Goal: Task Accomplishment & Management: Complete application form

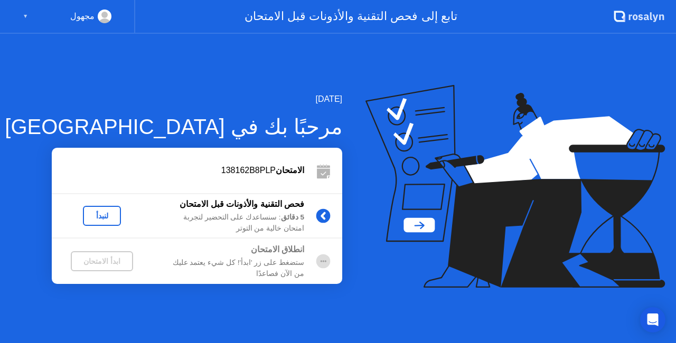
click at [77, 11] on div "مجهول" at bounding box center [82, 17] width 24 height 14
click at [21, 15] on div "مجهول ▼" at bounding box center [67, 17] width 135 height 34
click at [23, 15] on div "▼" at bounding box center [25, 17] width 5 height 14
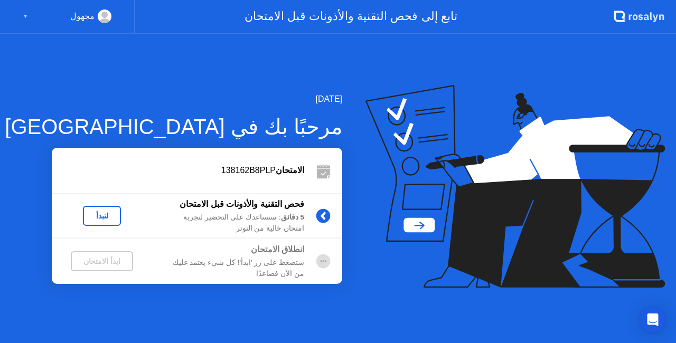
click at [23, 15] on div "▼" at bounding box center [25, 17] width 5 height 14
drag, startPoint x: 23, startPoint y: 15, endPoint x: 130, endPoint y: 108, distance: 141.9
click at [130, 108] on app-layout-with-header ".st0{fill:#f0f8ff;} .st1{fill:#d4e3ff;} .st2{fill:#b4c2ff;} background تابع إلى…" at bounding box center [338, 171] width 676 height 343
click at [104, 215] on div "لنبدأ" at bounding box center [102, 216] width 30 height 8
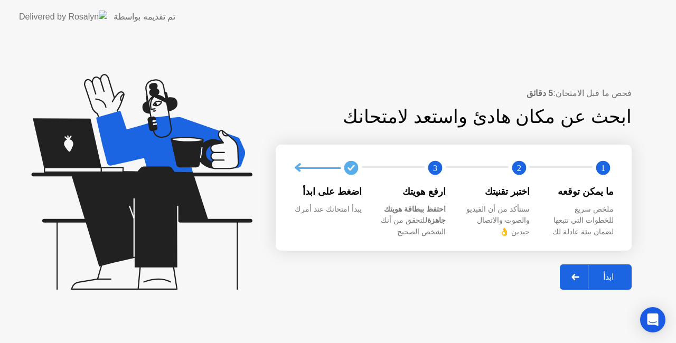
click at [612, 276] on div "ابدأ" at bounding box center [608, 277] width 40 height 10
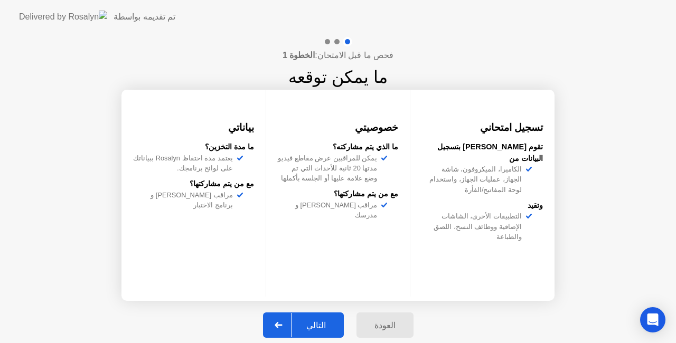
click at [278, 324] on div at bounding box center [278, 325] width 25 height 24
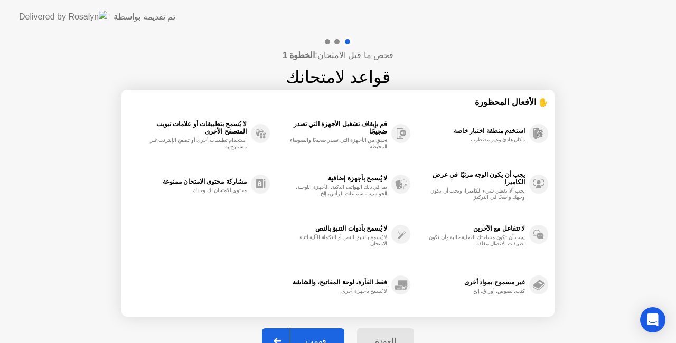
click at [283, 335] on div at bounding box center [277, 341] width 25 height 24
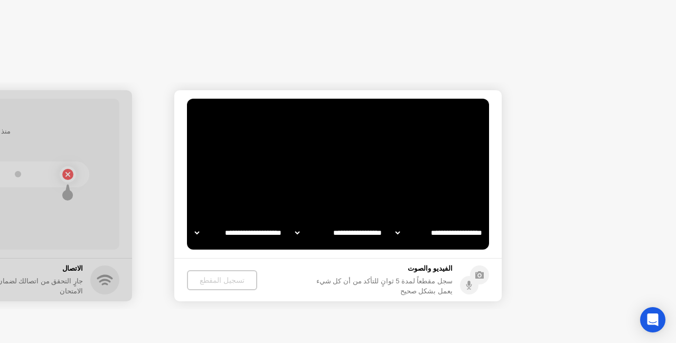
select select "**********"
select select "*******"
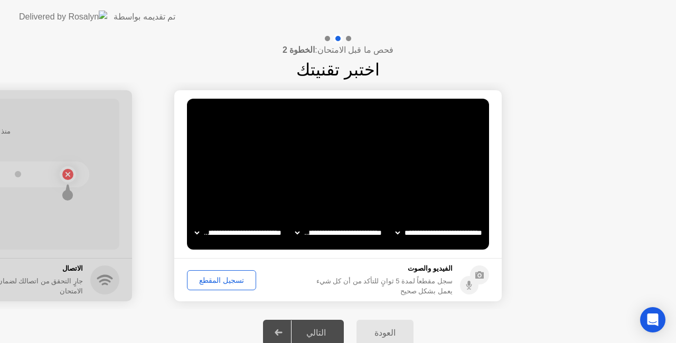
click at [219, 278] on div "تسجيل المقطع" at bounding box center [222, 280] width 62 height 8
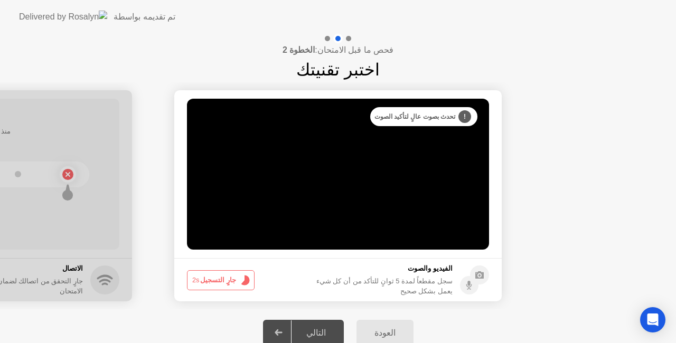
click at [219, 278] on button "جارٍ التسجيل 2s" at bounding box center [221, 280] width 68 height 20
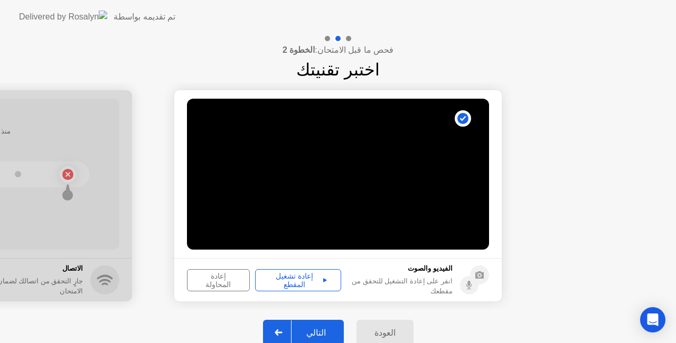
click at [293, 280] on div "إعادة تشغيل المقطع" at bounding box center [298, 280] width 79 height 17
click at [288, 330] on div at bounding box center [278, 333] width 25 height 24
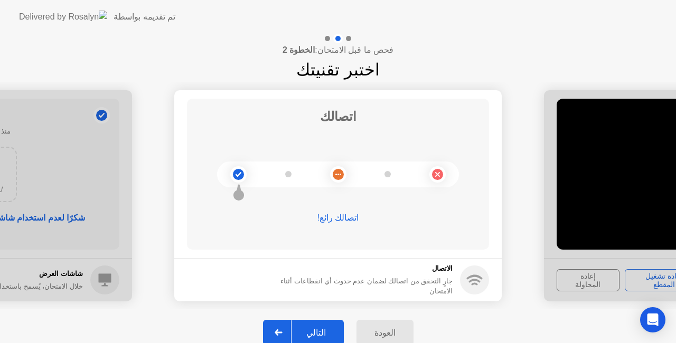
click at [282, 333] on icon at bounding box center [278, 333] width 7 height 6
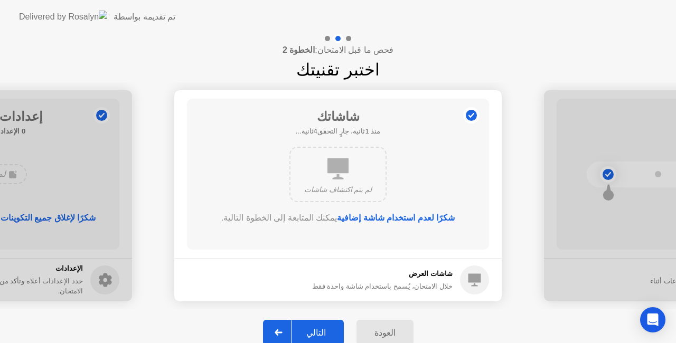
click at [282, 333] on icon at bounding box center [278, 333] width 7 height 6
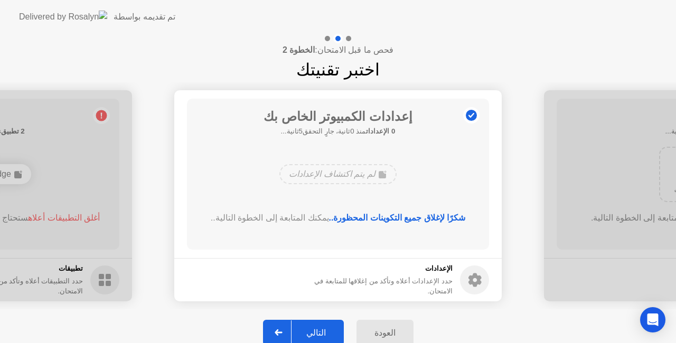
click at [282, 333] on icon at bounding box center [278, 333] width 7 height 6
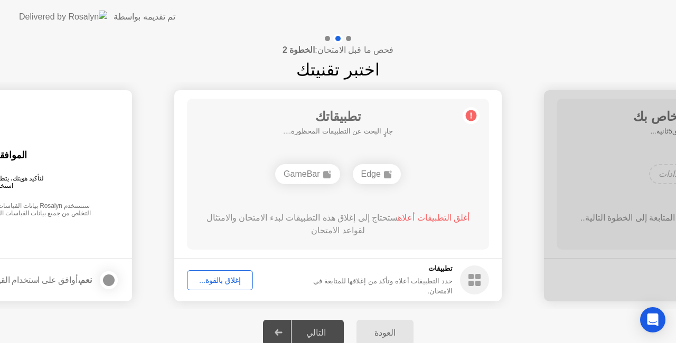
click at [282, 333] on icon at bounding box center [278, 333] width 7 height 6
click at [219, 279] on div "إغلاق بالقوة..." at bounding box center [220, 280] width 59 height 8
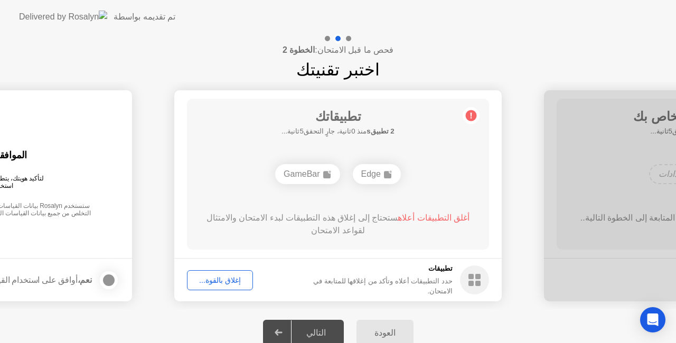
click at [221, 287] on button "إغلاق بالقوة..." at bounding box center [220, 280] width 66 height 20
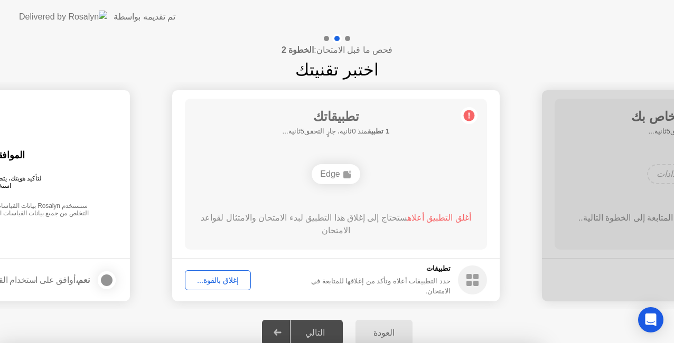
click at [226, 343] on div at bounding box center [337, 343] width 674 height 0
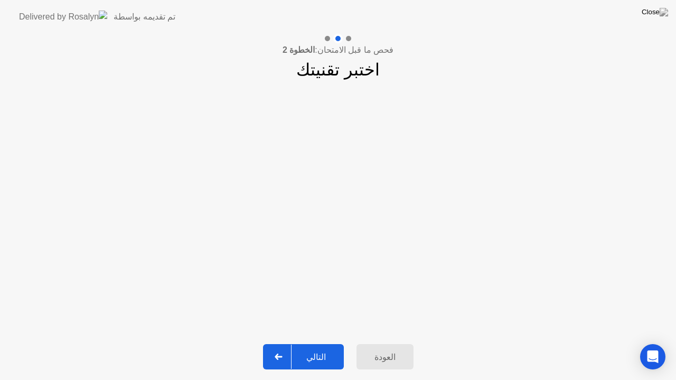
click at [278, 343] on div at bounding box center [278, 357] width 25 height 24
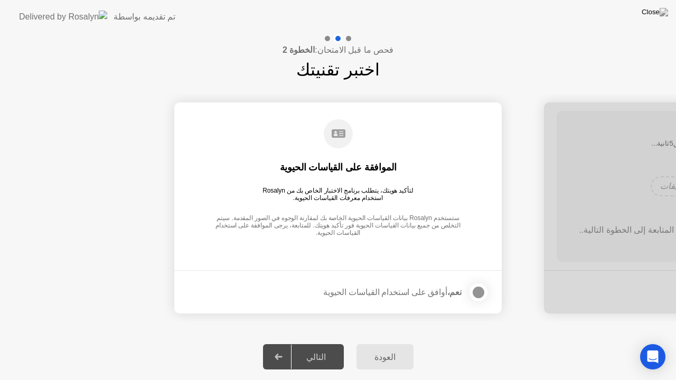
click at [475, 295] on div at bounding box center [478, 292] width 13 height 13
click at [281, 343] on icon at bounding box center [279, 357] width 8 height 6
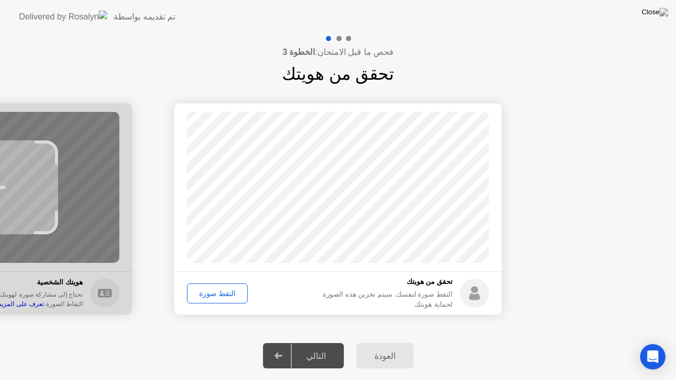
click at [209, 292] on div "التقط صورة" at bounding box center [217, 293] width 53 height 8
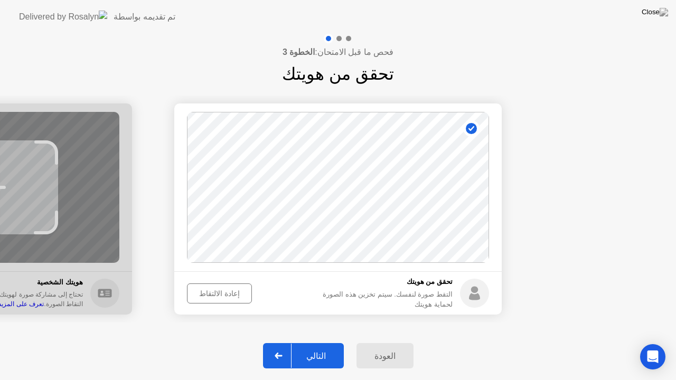
click at [286, 343] on div at bounding box center [278, 356] width 25 height 24
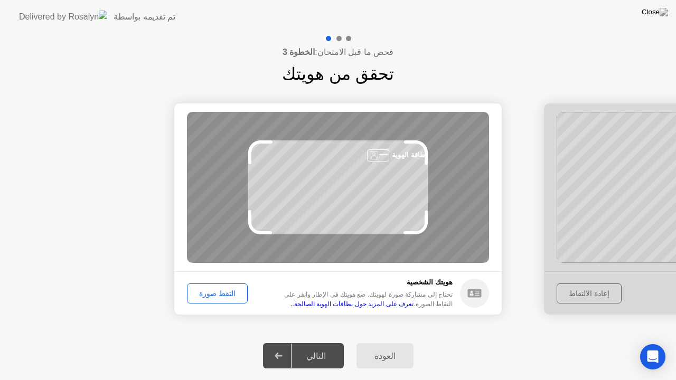
click at [210, 295] on div "التقط صورة" at bounding box center [217, 293] width 53 height 8
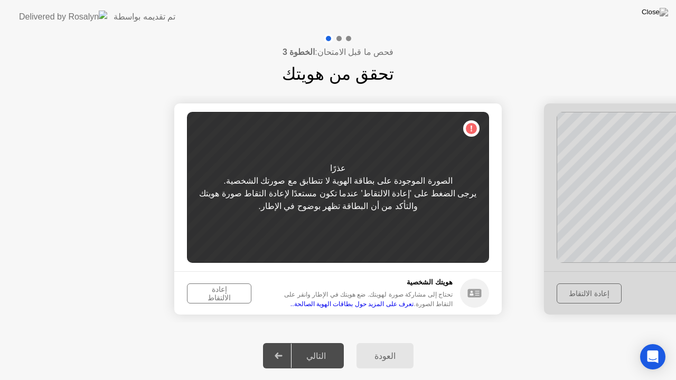
click at [218, 294] on div "إعادة الالتقاط" at bounding box center [219, 293] width 57 height 17
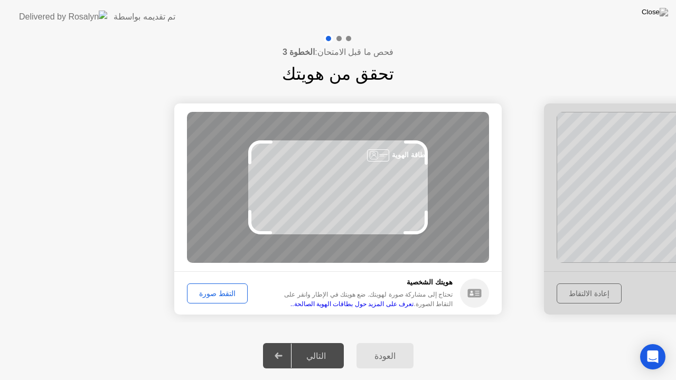
click at [209, 293] on div "التقط صورة" at bounding box center [217, 293] width 53 height 8
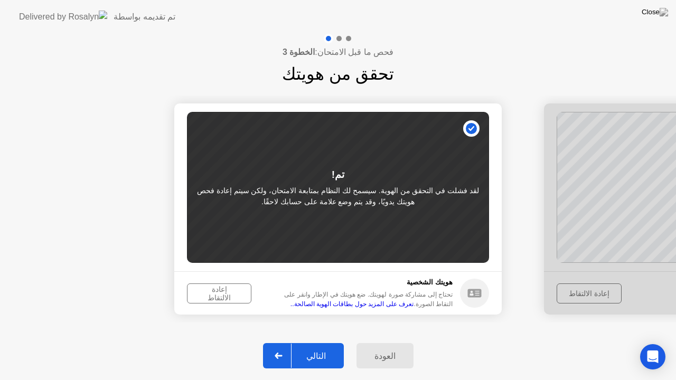
click at [287, 343] on div at bounding box center [278, 356] width 25 height 24
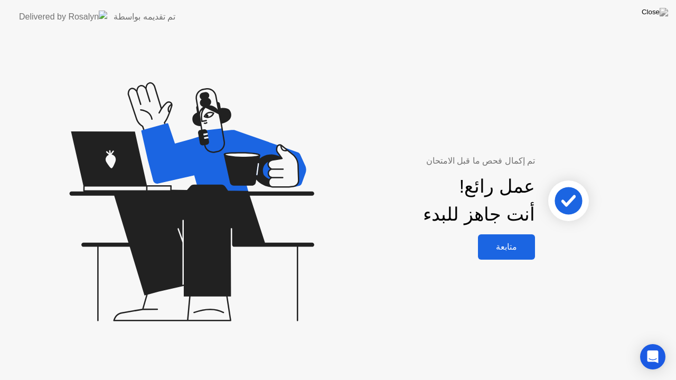
click at [503, 249] on div "متابعة" at bounding box center [506, 247] width 51 height 10
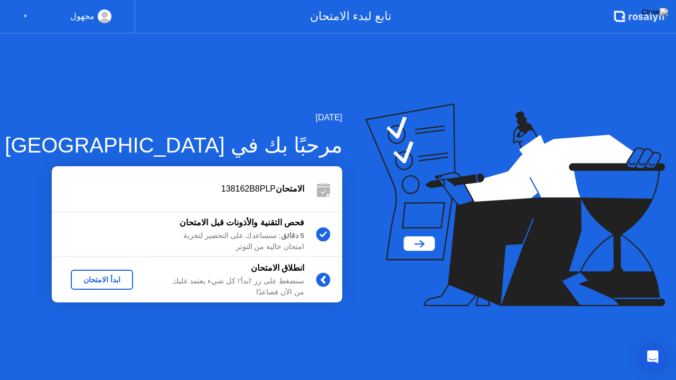
click at [98, 278] on div "ابدأ الامتحان" at bounding box center [102, 280] width 54 height 8
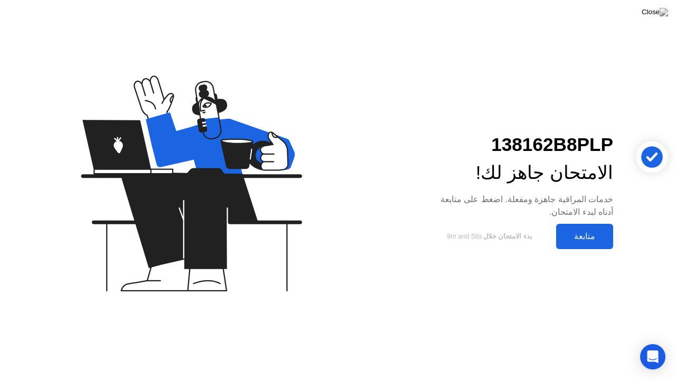
click at [568, 239] on div "متابعة" at bounding box center [584, 236] width 51 height 10
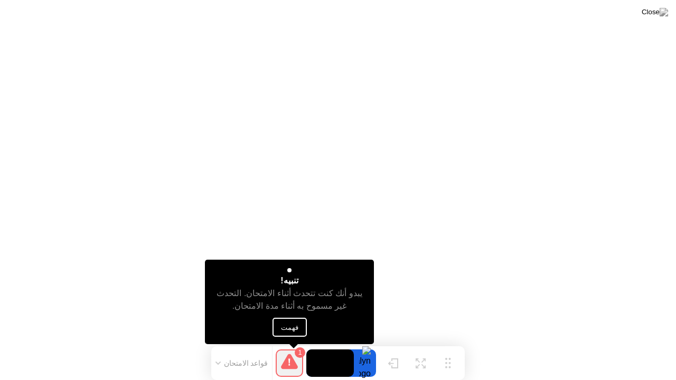
click at [298, 324] on button "فهمت" at bounding box center [290, 327] width 34 height 19
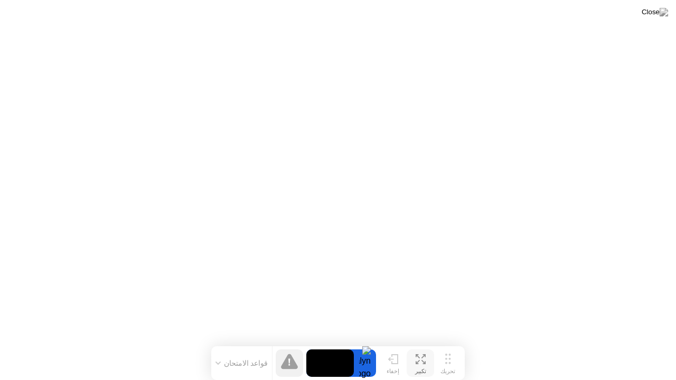
click at [418, 343] on div "تكبير" at bounding box center [420, 371] width 11 height 7
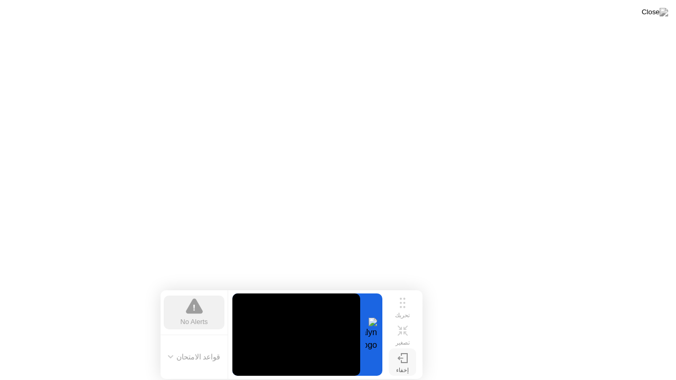
click at [408, 343] on button "إخفاء" at bounding box center [402, 362] width 27 height 27
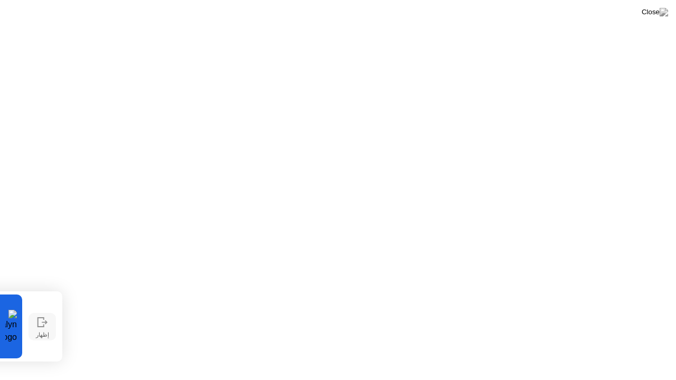
click at [34, 332] on button "إظهار" at bounding box center [42, 326] width 27 height 27
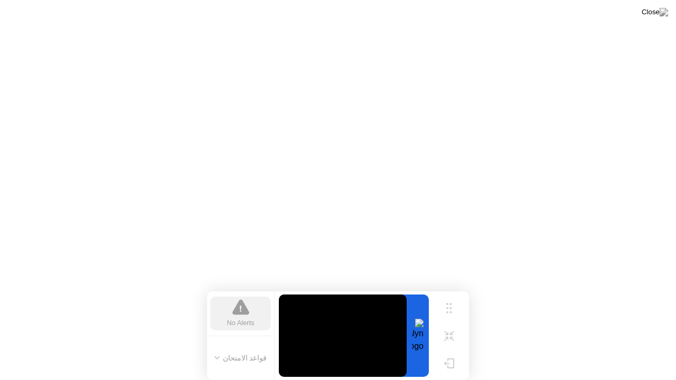
click at [219, 343] on icon at bounding box center [217, 358] width 4 height 2
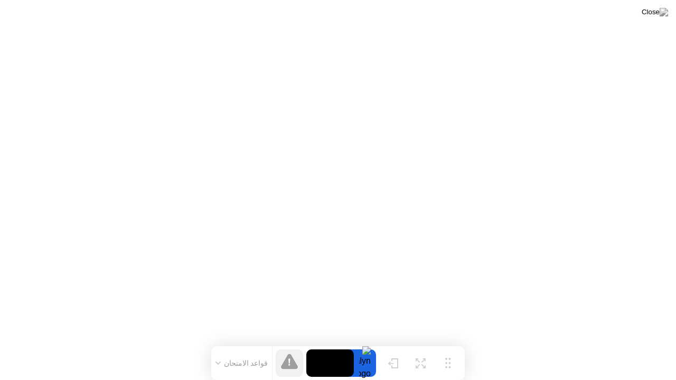
click at [367, 343] on div at bounding box center [365, 363] width 22 height 27
click at [395, 343] on div at bounding box center [393, 364] width 11 height 10
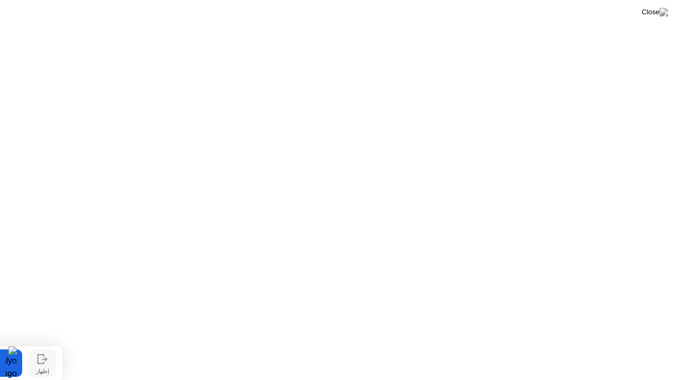
click at [33, 343] on button "إظهار" at bounding box center [42, 363] width 27 height 27
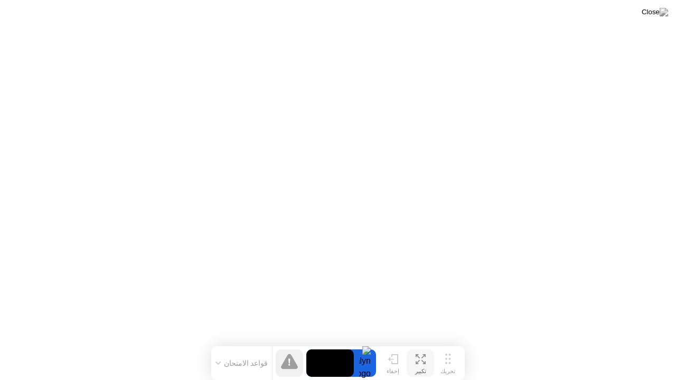
click at [430, 343] on button "تكبير" at bounding box center [420, 363] width 27 height 27
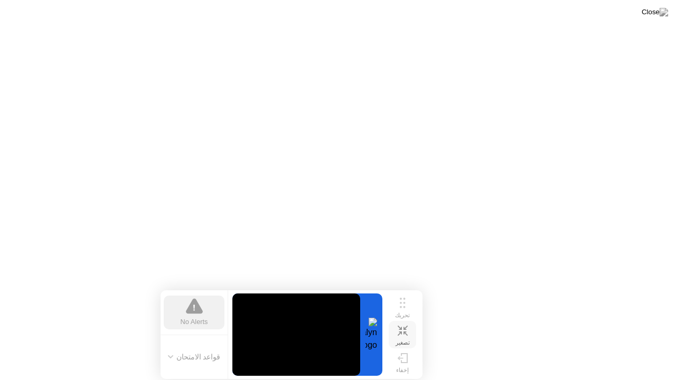
click at [400, 340] on div "تصغير" at bounding box center [403, 343] width 14 height 7
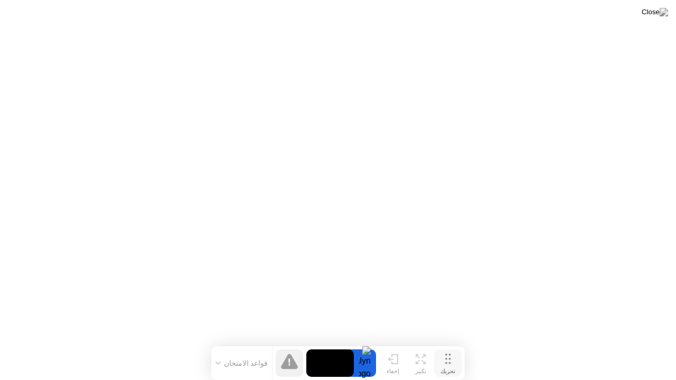
click at [450, 343] on div "تحريك" at bounding box center [447, 371] width 15 height 7
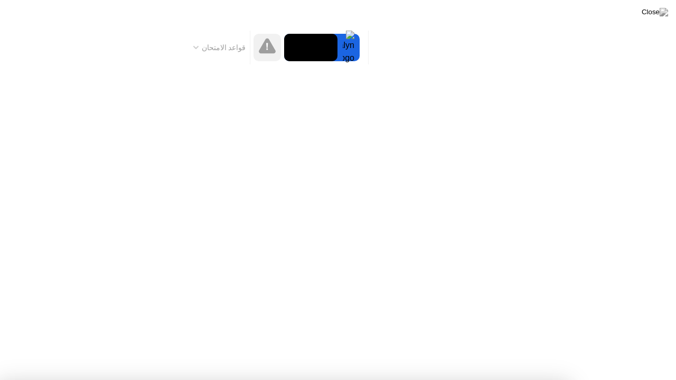
click at [609, 343] on div at bounding box center [338, 380] width 676 height 0
click at [662, 15] on img at bounding box center [655, 12] width 26 height 8
click at [660, 12] on img at bounding box center [655, 12] width 26 height 8
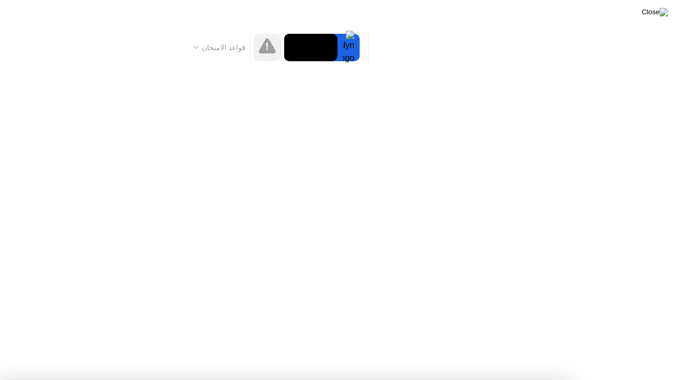
click at [660, 16] on img at bounding box center [655, 12] width 26 height 8
